Goal: Task Accomplishment & Management: Use online tool/utility

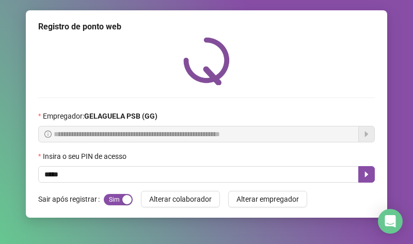
type input "*****"
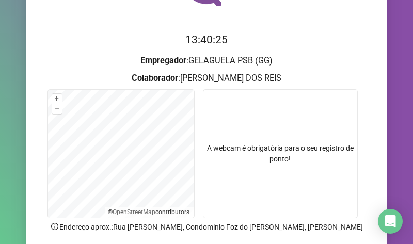
scroll to position [159, 0]
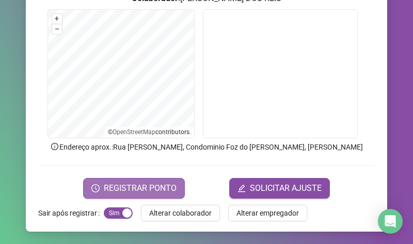
click at [142, 189] on span "REGISTRAR PONTO" at bounding box center [140, 188] width 73 height 12
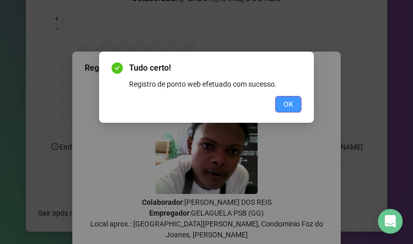
drag, startPoint x: 294, startPoint y: 98, endPoint x: 288, endPoint y: 100, distance: 6.7
click at [291, 95] on div "Tudo certo! Registro de ponto web efetuado com sucesso. OK" at bounding box center [207, 87] width 190 height 51
click at [283, 100] on button "OK" at bounding box center [288, 104] width 26 height 17
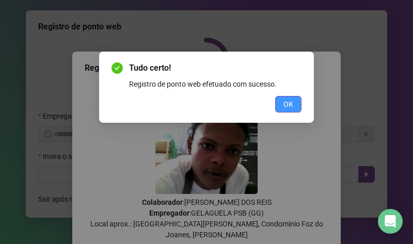
scroll to position [0, 0]
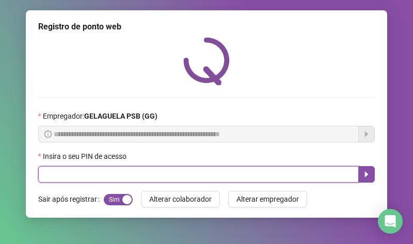
click at [291, 172] on input "text" at bounding box center [198, 174] width 321 height 17
type input "*****"
click at [372, 171] on button "button" at bounding box center [367, 174] width 17 height 17
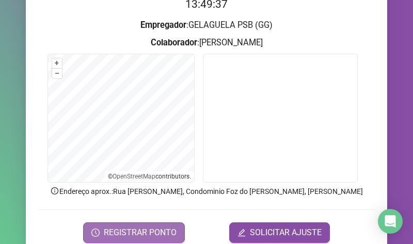
scroll to position [159, 0]
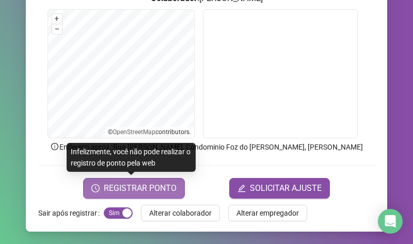
click at [165, 181] on button "REGISTRAR PONTO" at bounding box center [134, 188] width 102 height 21
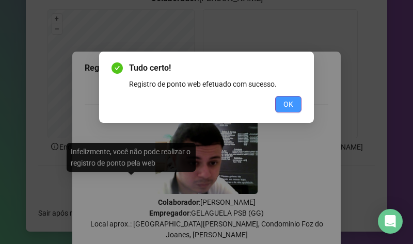
click at [289, 99] on span "OK" at bounding box center [289, 104] width 10 height 11
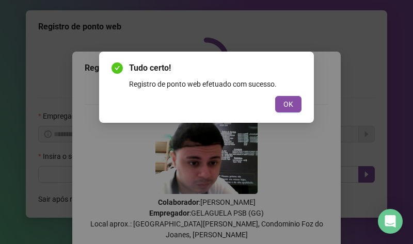
scroll to position [0, 0]
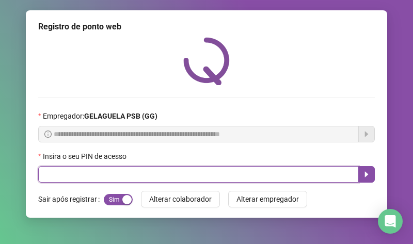
click at [147, 177] on input "text" at bounding box center [198, 174] width 321 height 17
type input "*****"
click at [368, 174] on icon "caret-right" at bounding box center [367, 175] width 8 height 8
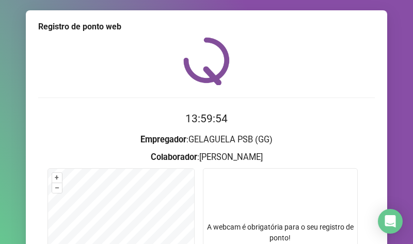
scroll to position [155, 0]
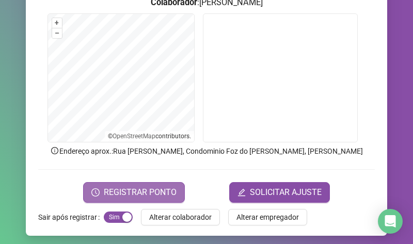
click at [138, 194] on span "REGISTRAR PONTO" at bounding box center [140, 193] width 73 height 12
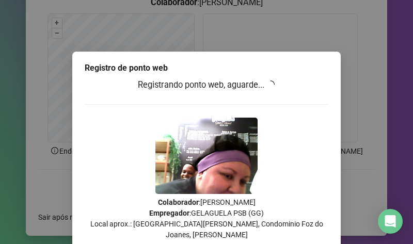
scroll to position [26, 0]
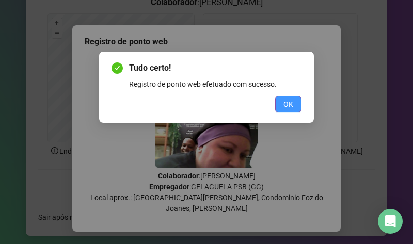
click at [287, 105] on span "OK" at bounding box center [289, 104] width 10 height 11
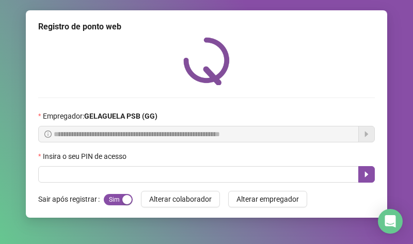
scroll to position [0, 0]
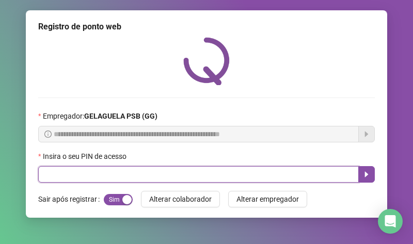
click at [149, 175] on input "text" at bounding box center [198, 174] width 321 height 17
type input "*****"
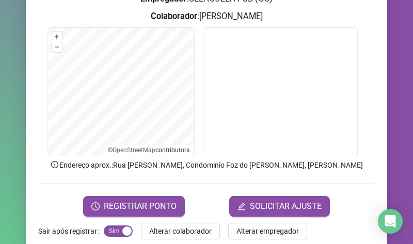
scroll to position [155, 0]
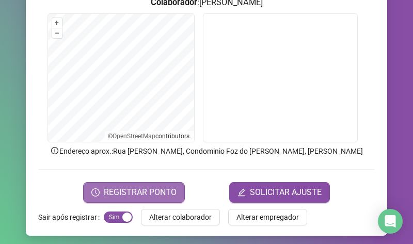
click at [155, 192] on span "REGISTRAR PONTO" at bounding box center [140, 193] width 73 height 12
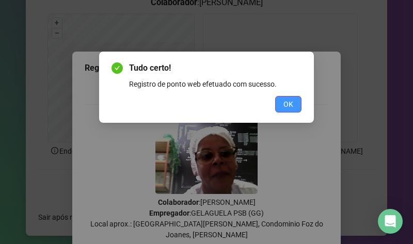
click at [289, 99] on span "OK" at bounding box center [289, 104] width 10 height 11
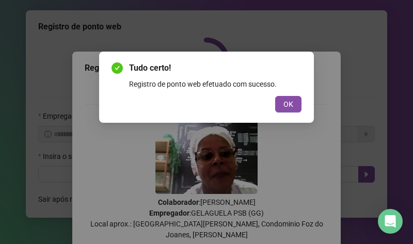
scroll to position [0, 0]
